Goal: Information Seeking & Learning: Check status

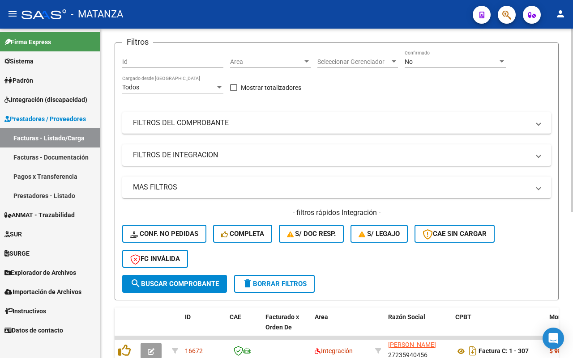
scroll to position [39, 0]
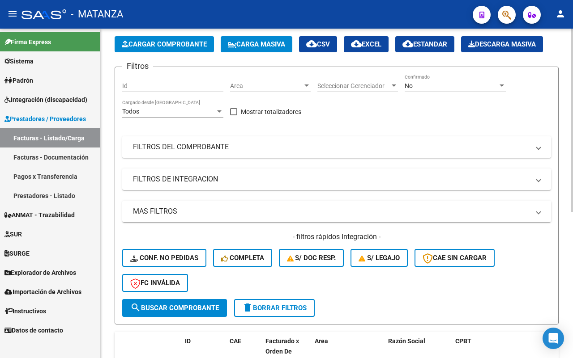
click at [267, 142] on mat-panel-title "FILTROS DEL COMPROBANTE" at bounding box center [331, 147] width 396 height 10
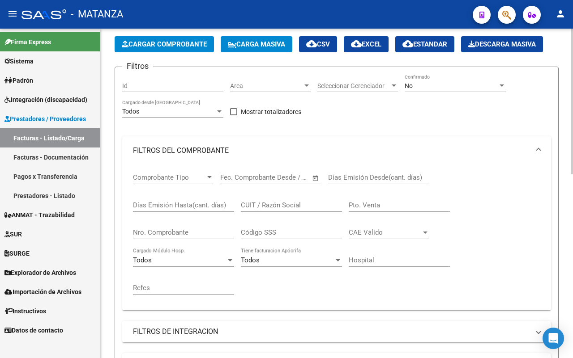
click at [264, 208] on div "CUIT / Razón Social" at bounding box center [291, 202] width 101 height 19
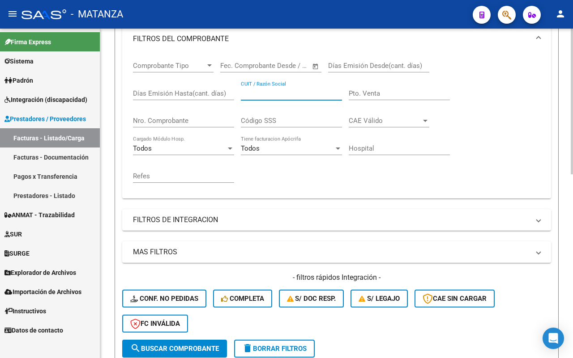
scroll to position [207, 0]
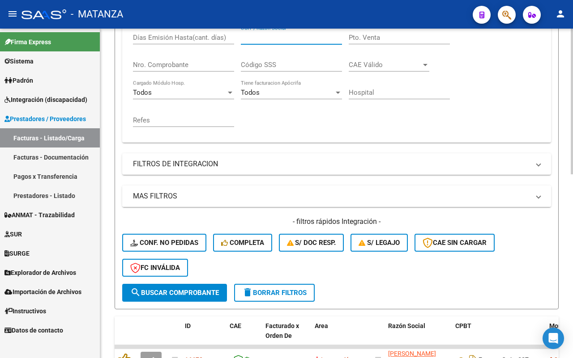
click at [222, 200] on mat-panel-title "MAS FILTROS" at bounding box center [331, 197] width 396 height 10
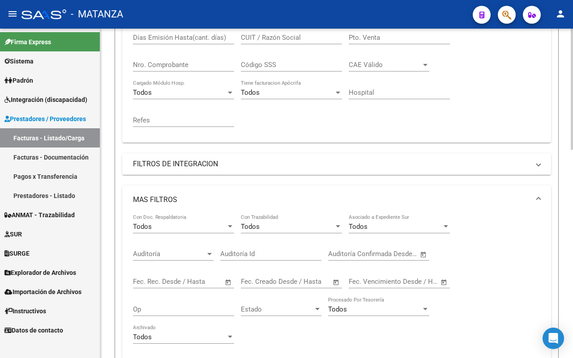
click at [232, 167] on mat-panel-title "FILTROS DE INTEGRACION" at bounding box center [331, 164] width 396 height 10
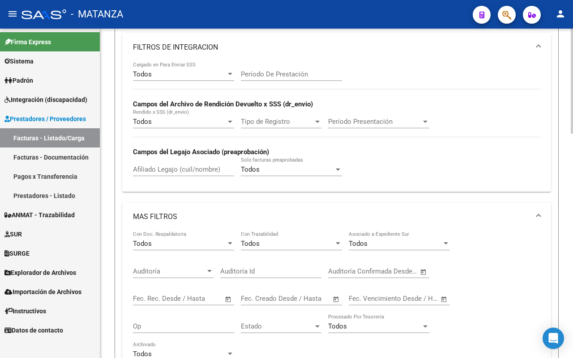
scroll to position [263, 0]
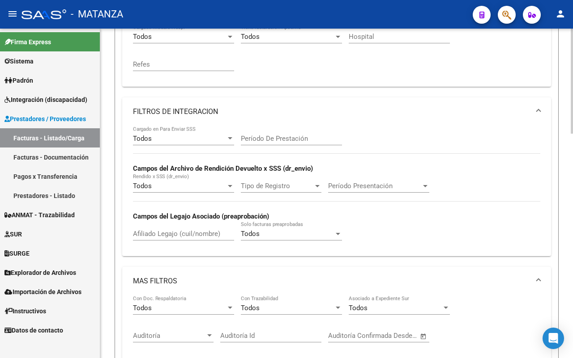
click at [189, 230] on input "Afiliado Legajo (cuil/nombre)" at bounding box center [183, 234] width 101 height 8
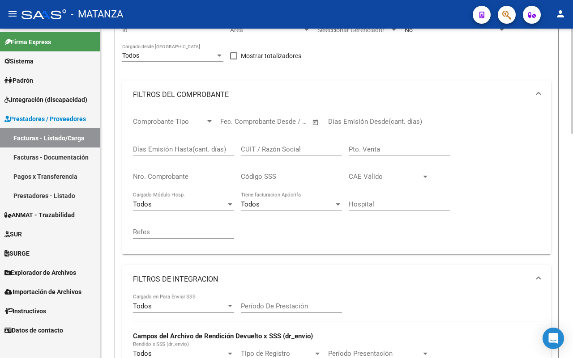
scroll to position [0, 0]
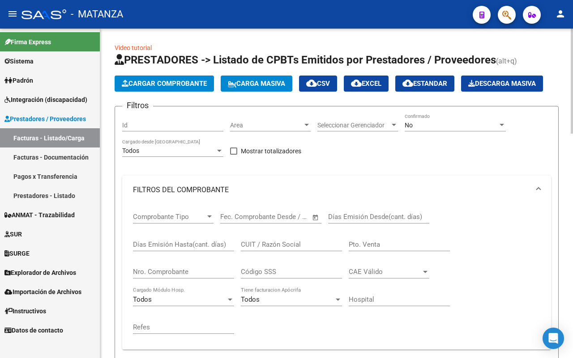
type input "[PERSON_NAME]"
click at [443, 128] on div "No" at bounding box center [451, 126] width 93 height 8
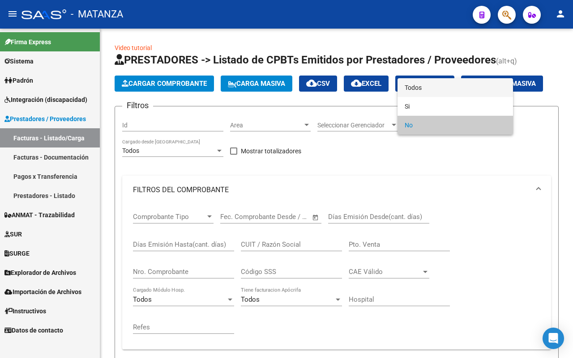
click at [436, 88] on span "Todos" at bounding box center [455, 87] width 101 height 19
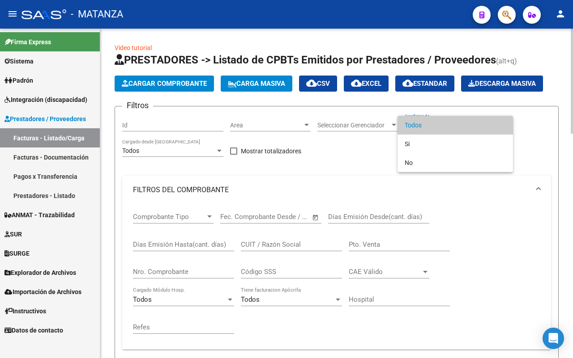
click at [461, 128] on span "Todos" at bounding box center [455, 125] width 101 height 19
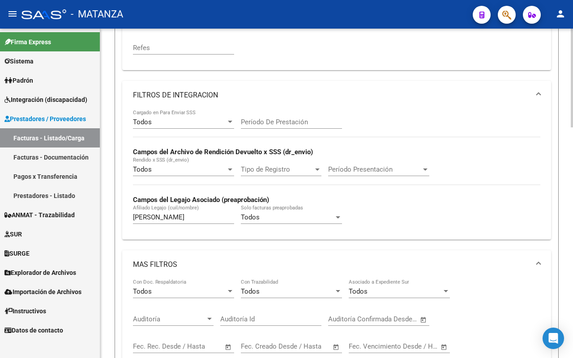
scroll to position [727, 0]
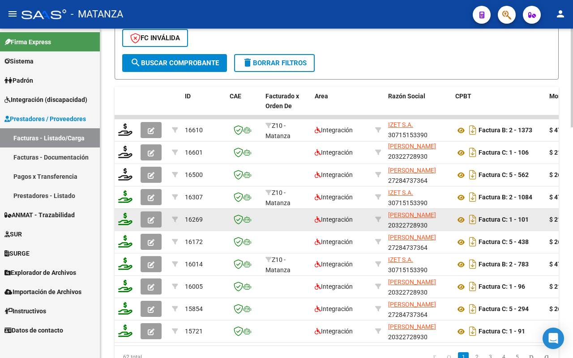
click at [152, 217] on icon "button" at bounding box center [151, 220] width 7 height 7
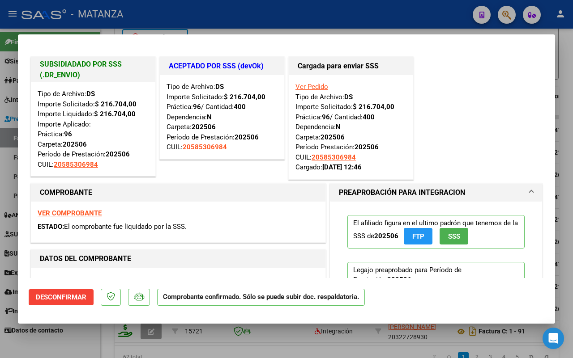
scroll to position [168, 0]
